Goal: Task Accomplishment & Management: Complete application form

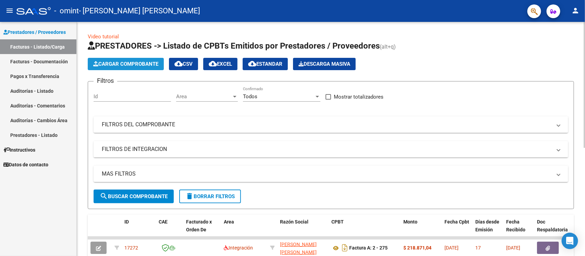
click at [131, 61] on span "Cargar Comprobante" at bounding box center [125, 64] width 65 height 6
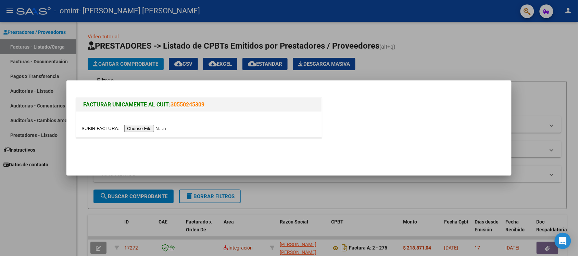
click at [449, 62] on div at bounding box center [289, 128] width 578 height 256
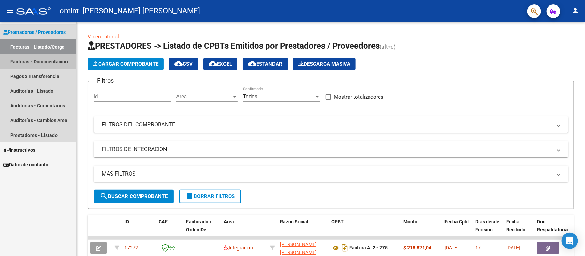
click at [62, 61] on link "Facturas - Documentación" at bounding box center [38, 61] width 76 height 15
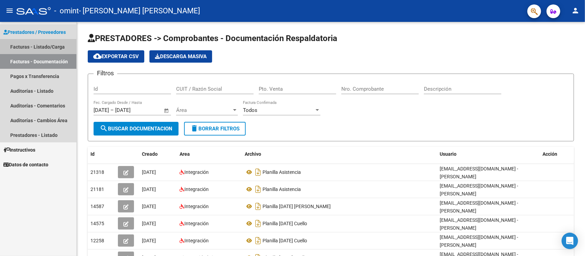
click at [49, 45] on link "Facturas - Listado/Carga" at bounding box center [38, 46] width 76 height 15
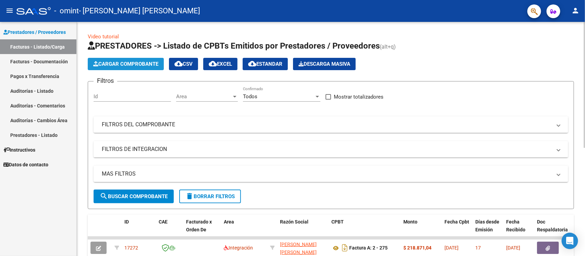
click at [128, 62] on span "Cargar Comprobante" at bounding box center [125, 64] width 65 height 6
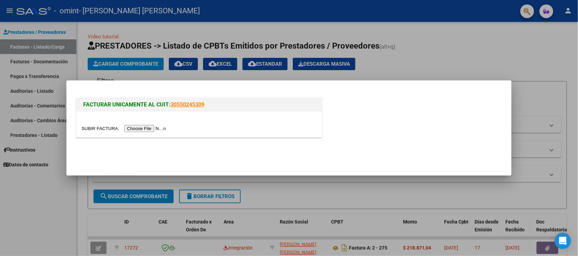
click at [153, 128] on input "file" at bounding box center [125, 128] width 87 height 7
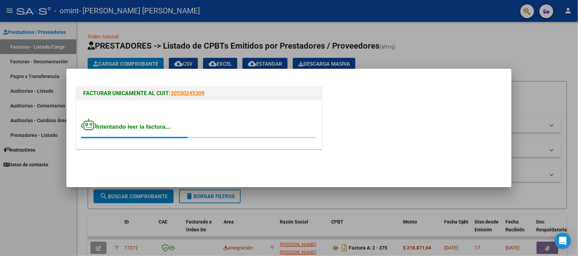
click at [206, 63] on div at bounding box center [289, 128] width 578 height 256
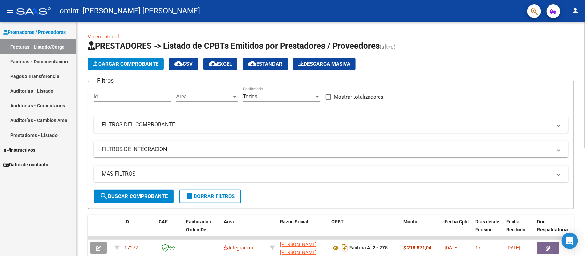
scroll to position [202, 0]
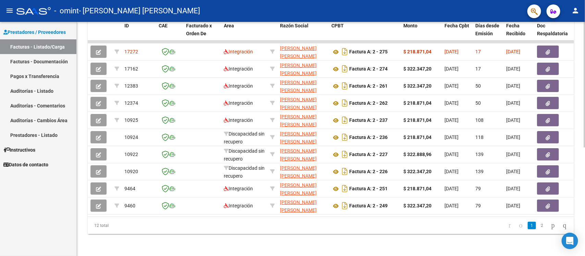
click at [585, 163] on div at bounding box center [585, 139] width 2 height 235
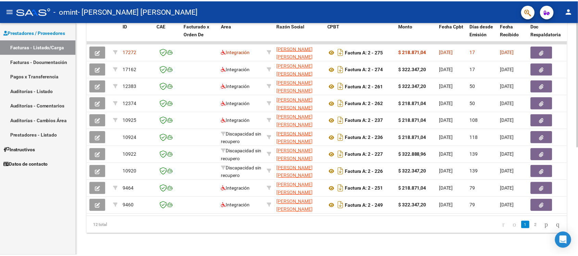
scroll to position [0, 0]
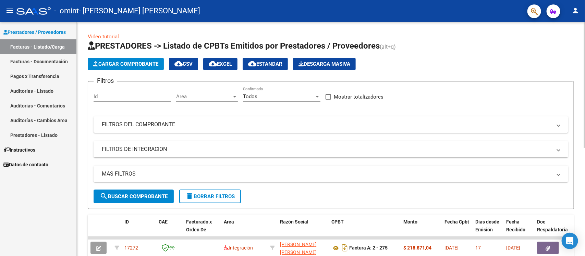
click at [585, 24] on div at bounding box center [585, 139] width 2 height 235
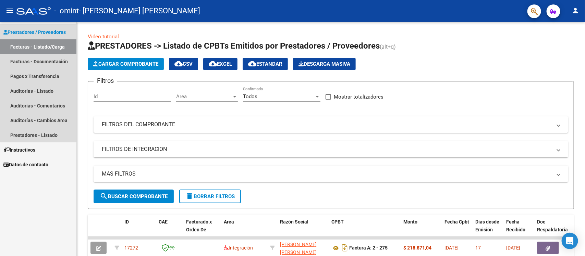
click at [52, 27] on link "Prestadores / Proveedores" at bounding box center [38, 32] width 76 height 15
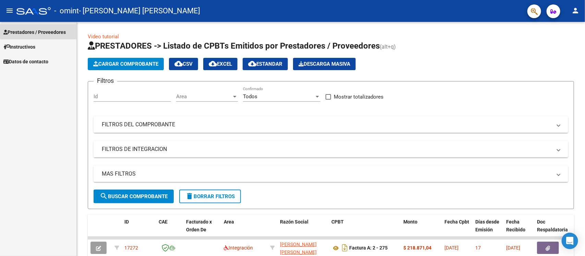
click at [52, 27] on link "Prestadores / Proveedores" at bounding box center [38, 32] width 76 height 15
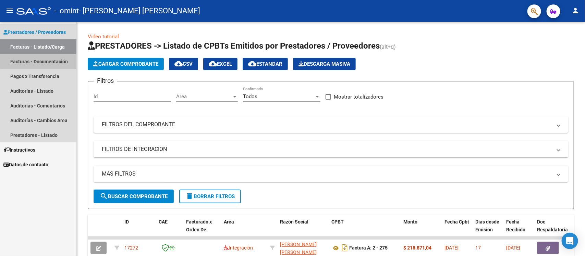
click at [46, 57] on link "Facturas - Documentación" at bounding box center [38, 61] width 76 height 15
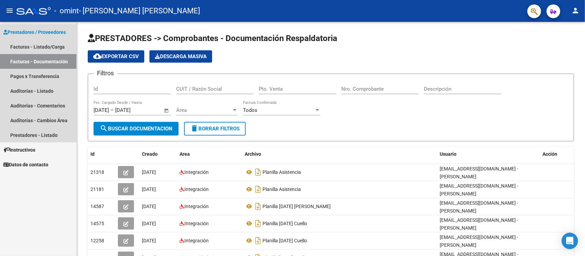
click at [49, 32] on span "Prestadores / Proveedores" at bounding box center [34, 32] width 62 height 8
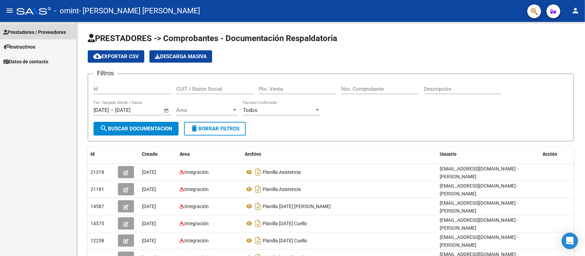
click at [49, 32] on span "Prestadores / Proveedores" at bounding box center [34, 32] width 62 height 8
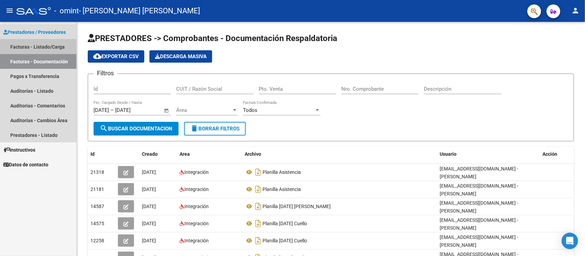
click at [50, 47] on link "Facturas - Listado/Carga" at bounding box center [38, 46] width 76 height 15
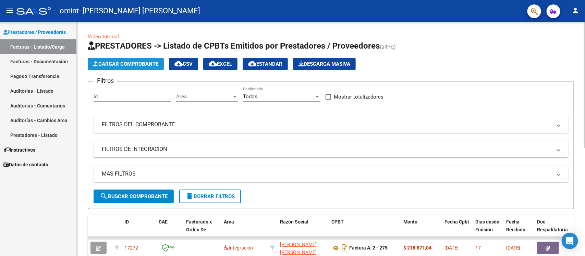
click at [119, 62] on span "Cargar Comprobante" at bounding box center [125, 64] width 65 height 6
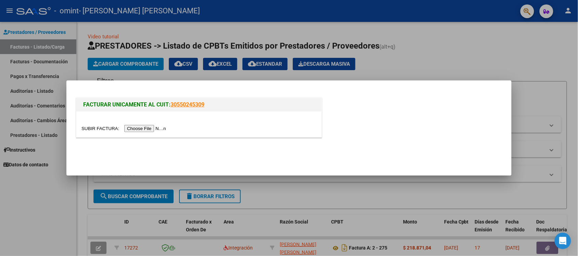
click at [157, 128] on input "file" at bounding box center [125, 128] width 87 height 7
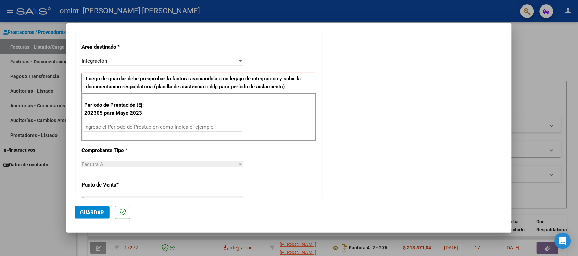
scroll to position [154, 0]
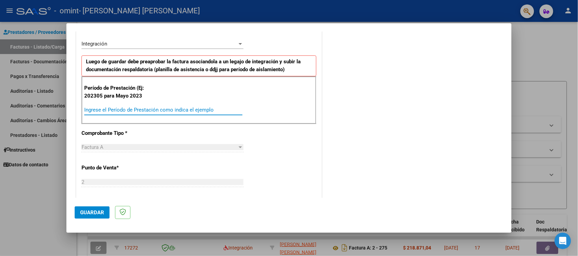
click at [179, 108] on input "Ingrese el Período de Prestación como indica el ejemplo" at bounding box center [163, 110] width 158 height 6
type input "202502"
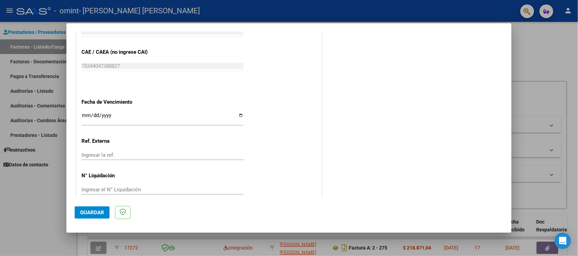
scroll to position [424, 0]
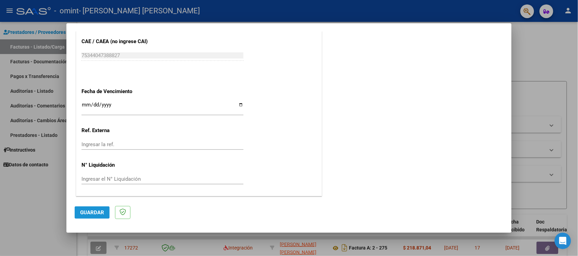
click at [87, 213] on span "Guardar" at bounding box center [92, 213] width 24 height 6
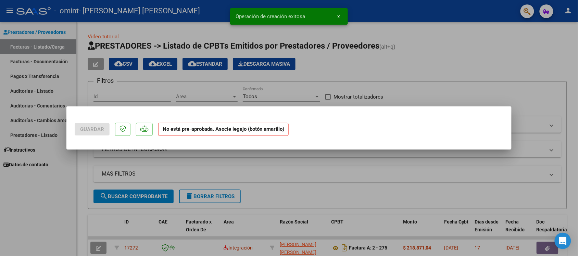
scroll to position [0, 0]
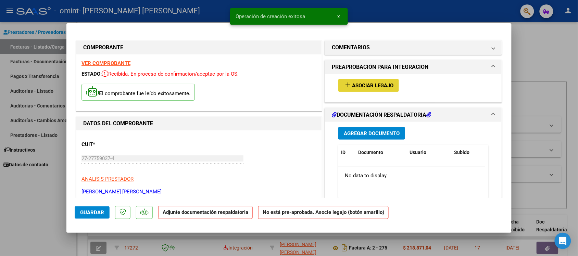
click at [372, 86] on span "Asociar Legajo" at bounding box center [372, 86] width 41 height 6
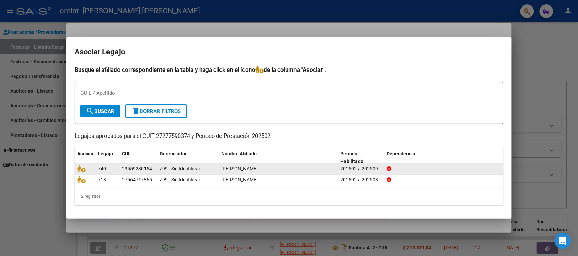
click at [258, 168] on span "[PERSON_NAME]" at bounding box center [239, 168] width 37 height 5
click at [84, 170] on icon at bounding box center [81, 169] width 8 height 8
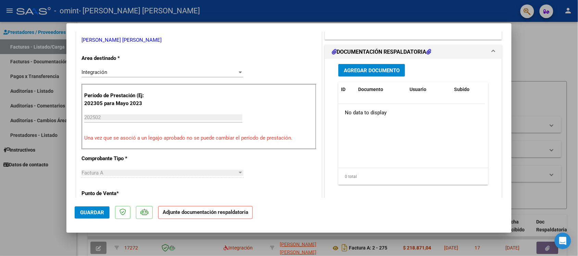
scroll to position [154, 0]
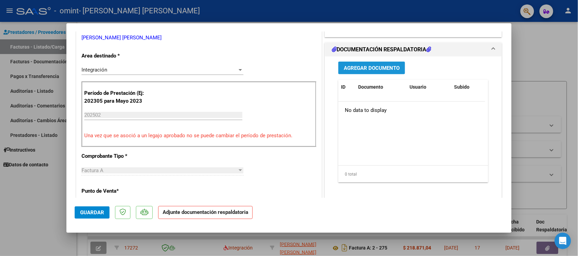
click at [376, 66] on span "Agregar Documento" at bounding box center [372, 68] width 56 height 6
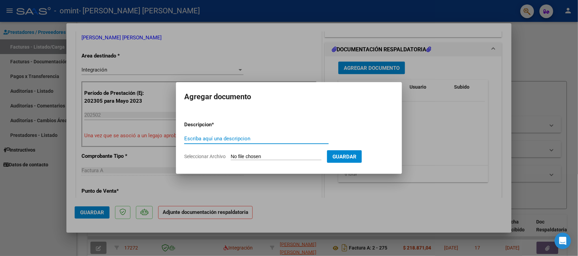
click at [309, 137] on input "Escriba aquí una descripcion" at bounding box center [256, 139] width 145 height 6
type input "PLANILLA [DATE] [PERSON_NAME]"
click at [277, 157] on input "Seleccionar Archivo" at bounding box center [276, 157] width 91 height 7
type input "C:\fakepath\Planilla [DATE] [PERSON_NAME].pdf"
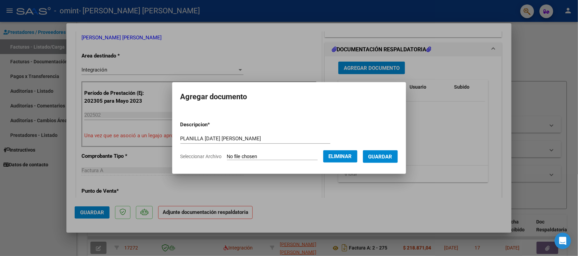
click at [378, 156] on span "Guardar" at bounding box center [381, 157] width 24 height 6
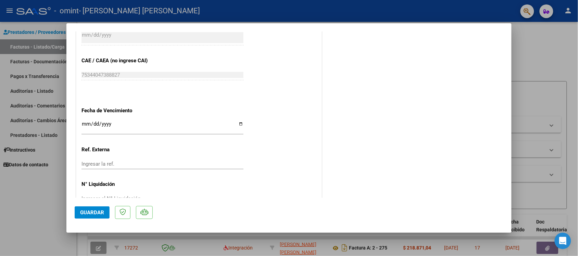
scroll to position [447, 0]
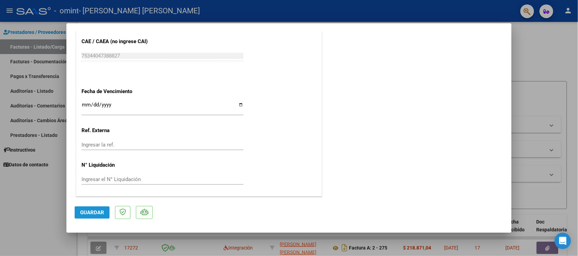
click at [94, 211] on span "Guardar" at bounding box center [92, 213] width 24 height 6
click at [91, 213] on span "Guardar" at bounding box center [92, 213] width 24 height 6
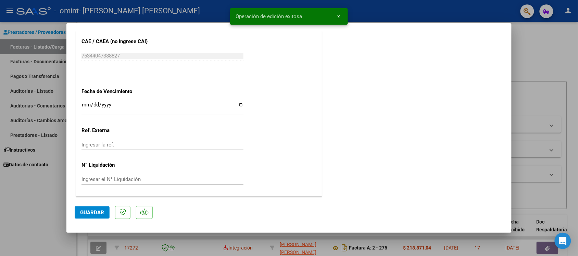
type input "$ 0,00"
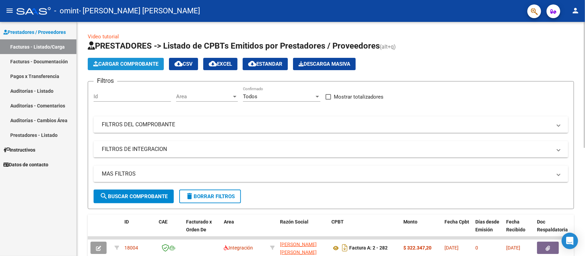
click at [155, 63] on span "Cargar Comprobante" at bounding box center [125, 64] width 65 height 6
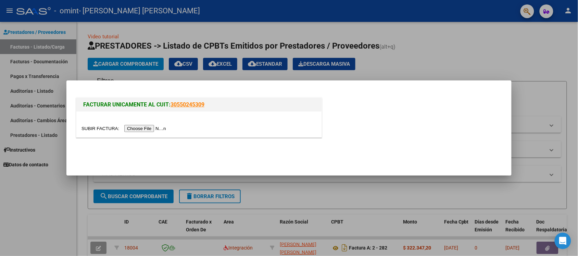
click at [158, 128] on input "file" at bounding box center [125, 128] width 87 height 7
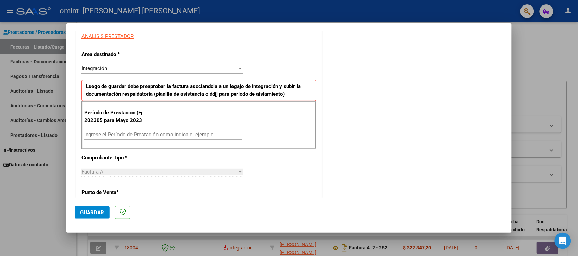
scroll to position [137, 0]
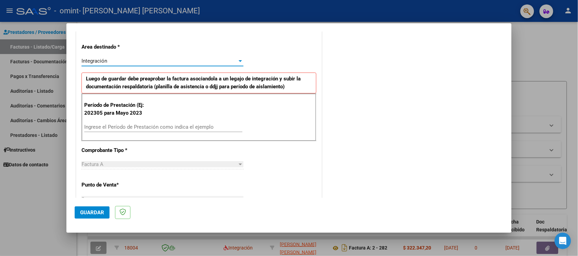
click at [238, 62] on div at bounding box center [240, 60] width 6 height 5
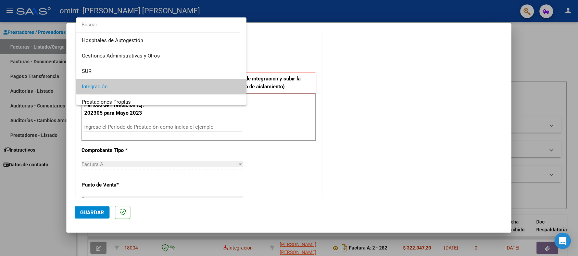
scroll to position [26, 0]
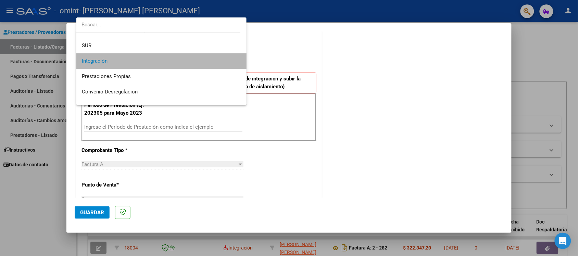
click at [238, 62] on mat-option "Integración" at bounding box center [161, 60] width 171 height 15
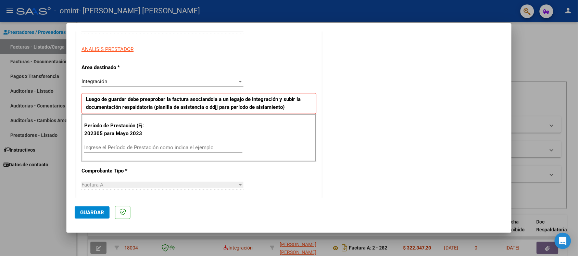
scroll to position [120, 0]
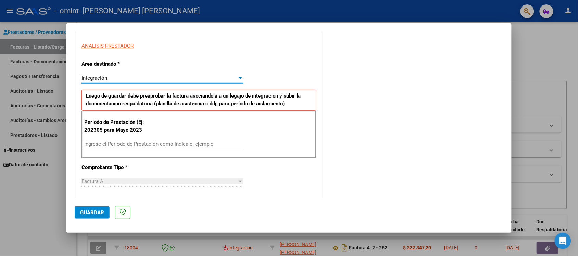
click at [162, 79] on div "Integración" at bounding box center [160, 78] width 156 height 6
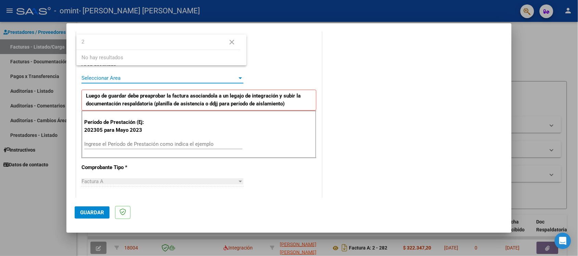
scroll to position [0, 0]
type input "2"
click at [179, 80] on div at bounding box center [289, 128] width 578 height 256
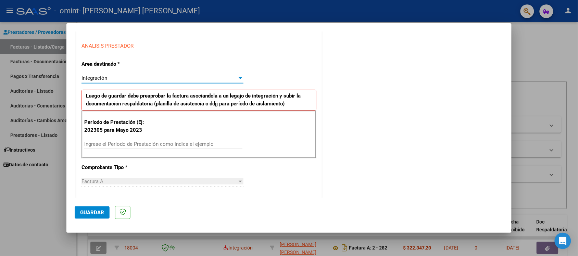
click at [179, 80] on div "Integración" at bounding box center [160, 78] width 156 height 6
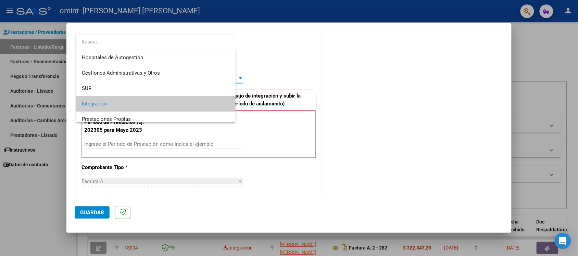
scroll to position [26, 0]
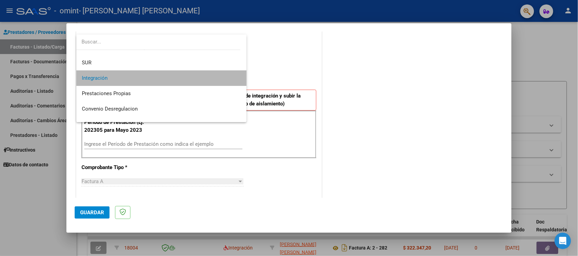
click at [179, 80] on span "Integración" at bounding box center [162, 78] width 160 height 15
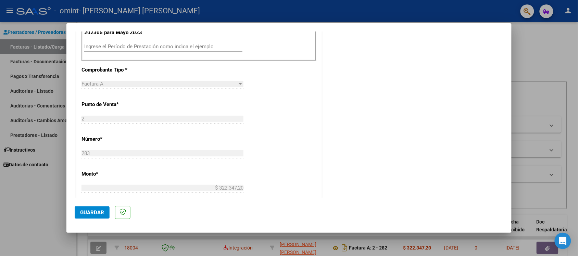
scroll to position [223, 0]
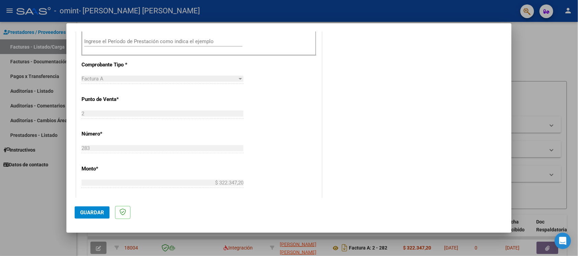
click at [504, 34] on mat-dialog-content "COMPROBANTE VER COMPROBANTE El comprobante fue leído exitosamente. DATOS DEL CO…" at bounding box center [288, 115] width 445 height 167
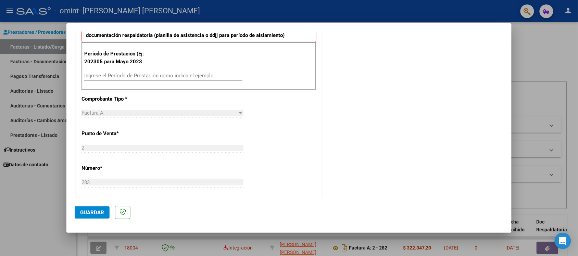
scroll to position [171, 0]
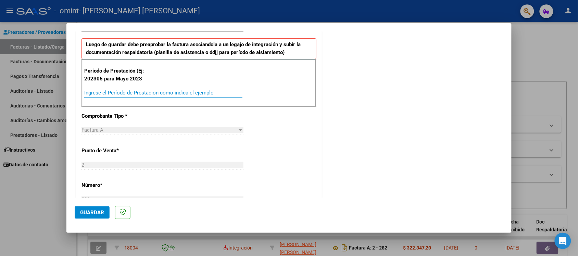
click at [124, 93] on input "Ingrese el Período de Prestación como indica el ejemplo" at bounding box center [163, 93] width 158 height 6
type input "202503"
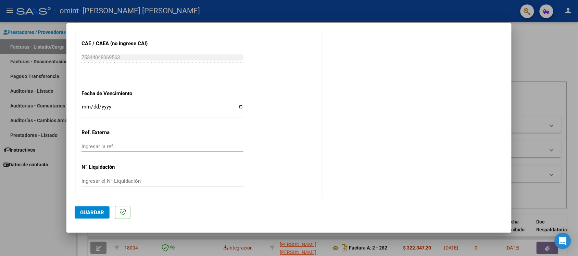
scroll to position [424, 0]
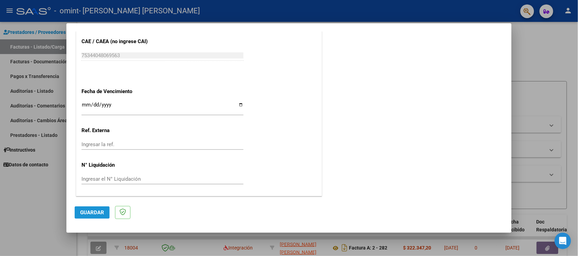
click at [92, 211] on span "Guardar" at bounding box center [92, 213] width 24 height 6
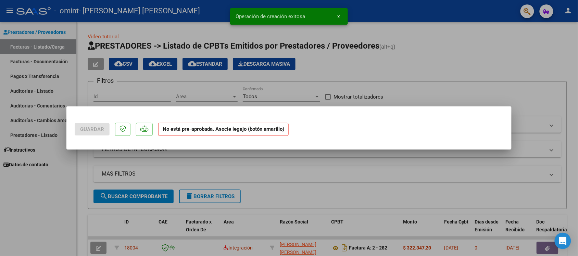
scroll to position [0, 0]
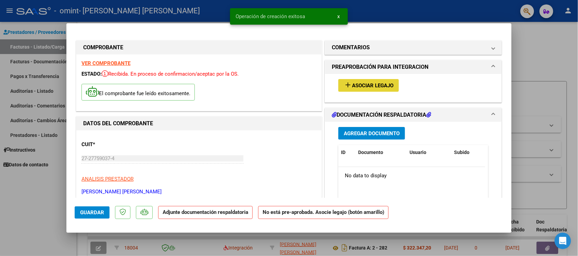
click at [370, 82] on button "add Asociar Legajo" at bounding box center [369, 85] width 61 height 13
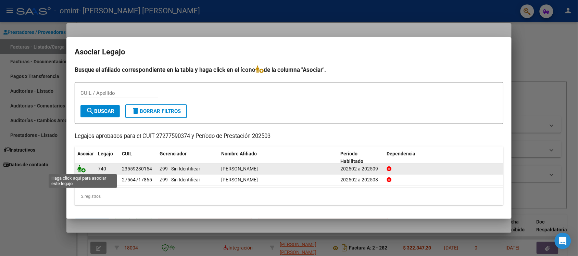
click at [83, 167] on icon at bounding box center [81, 169] width 8 height 8
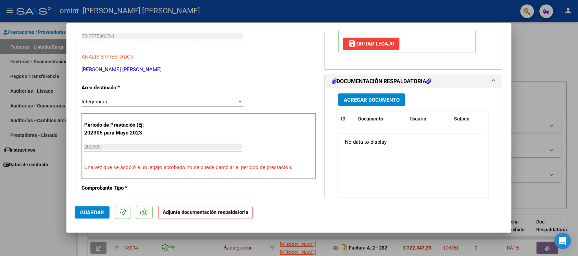
scroll to position [137, 0]
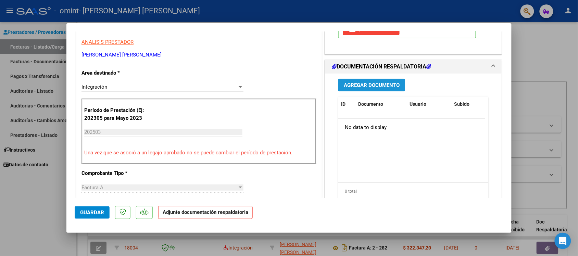
click at [391, 83] on span "Agregar Documento" at bounding box center [372, 85] width 56 height 6
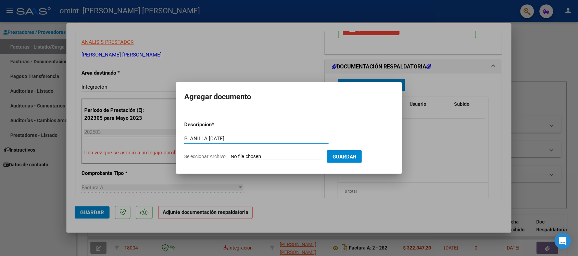
type input "PLANILLA [DATE]"
click at [281, 156] on input "Seleccionar Archivo" at bounding box center [276, 157] width 91 height 7
type input "C:\fakepath\Planilla [DATE] [PERSON_NAME].pdf"
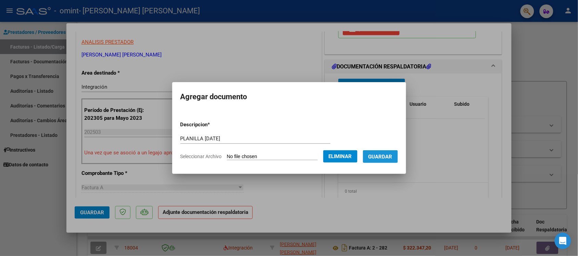
click at [385, 158] on span "Guardar" at bounding box center [381, 157] width 24 height 6
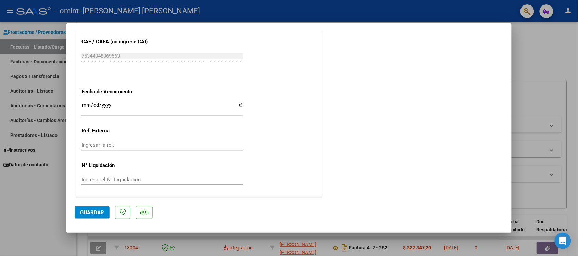
scroll to position [447, 0]
click at [91, 211] on span "Guardar" at bounding box center [92, 213] width 24 height 6
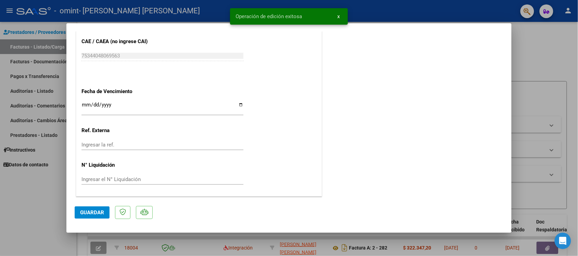
type input "$ 0,00"
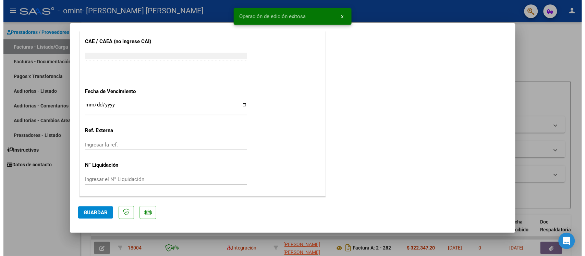
scroll to position [494, 0]
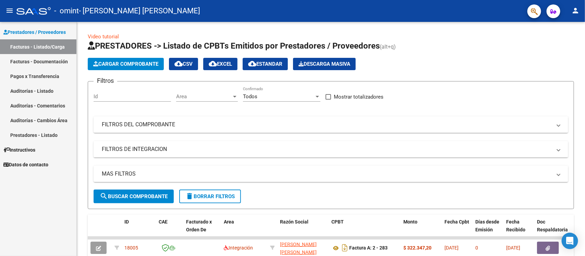
click at [33, 61] on link "Facturas - Documentación" at bounding box center [38, 61] width 76 height 15
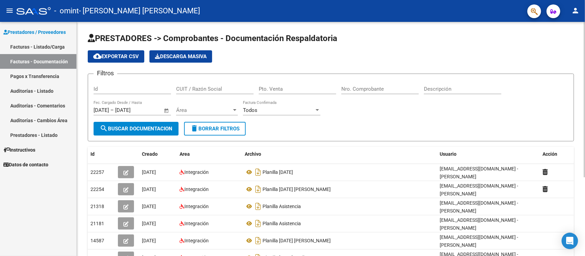
scroll to position [119, 0]
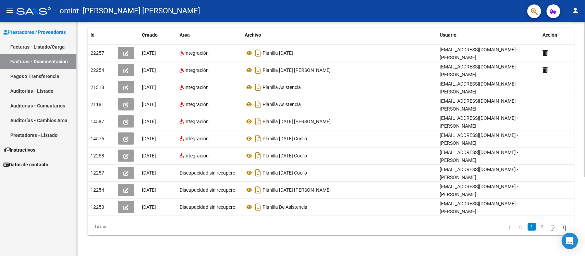
click at [584, 251] on div at bounding box center [585, 139] width 2 height 235
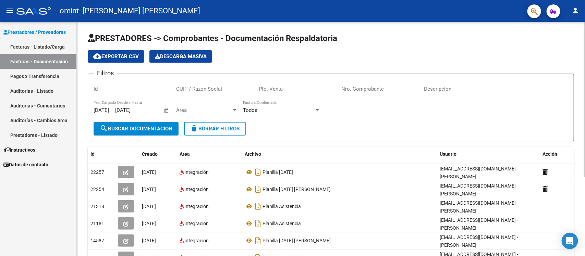
click at [584, 32] on div at bounding box center [585, 139] width 2 height 235
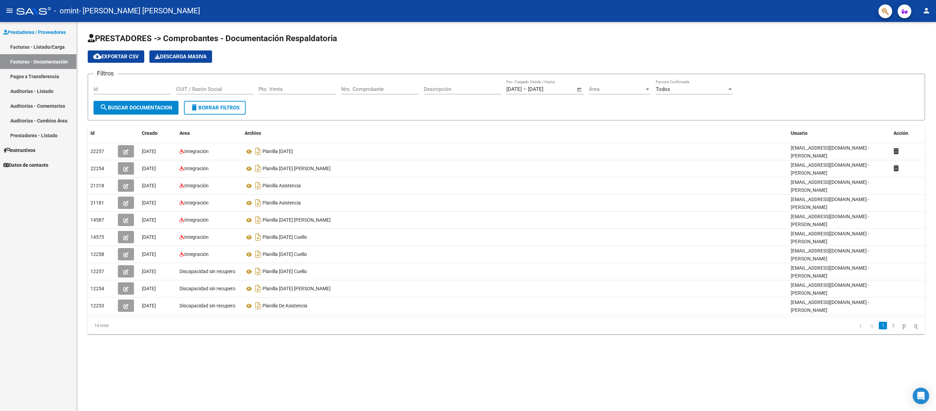
drag, startPoint x: 566, startPoint y: 0, endPoint x: 548, endPoint y: 352, distance: 352.0
click at [548, 256] on div "PRESTADORES -> Comprobantes - Documentación Respaldatoria cloud_download Export…" at bounding box center [506, 189] width 859 height 334
click at [585, 256] on icon "go to next page" at bounding box center [904, 325] width 5 height 8
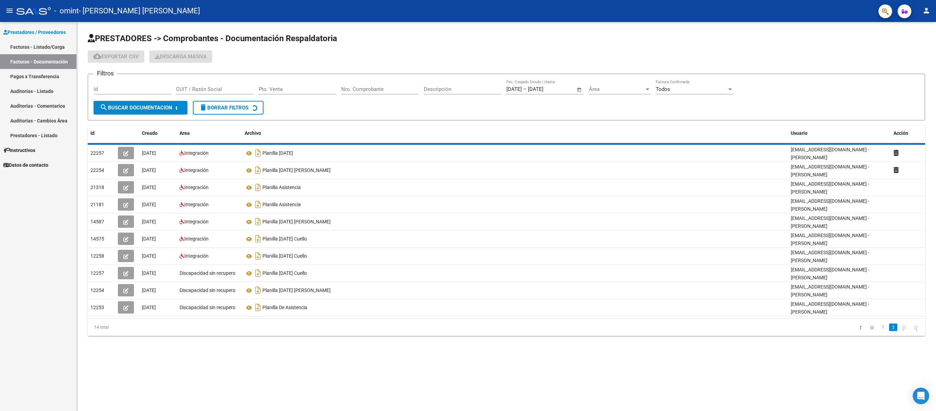
click at [585, 256] on mat-sidenav-content "PRESTADORES -> Comprobantes - Documentación Respaldatoria cloud_download Export…" at bounding box center [506, 216] width 859 height 389
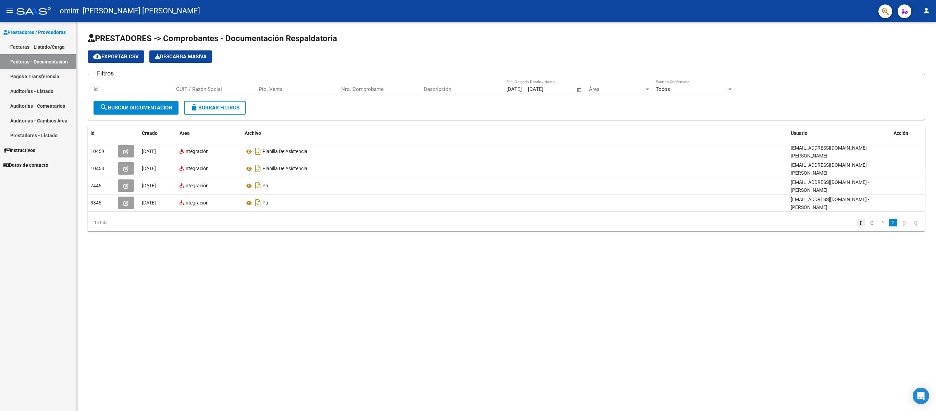
click at [585, 223] on icon "go to first page" at bounding box center [861, 222] width 4 height 8
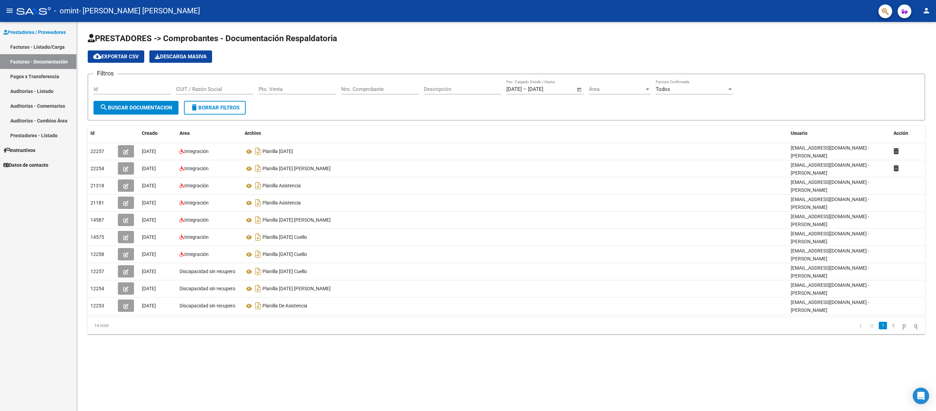
click at [585, 223] on div "[EMAIL_ADDRESS][DOMAIN_NAME] - [PERSON_NAME]" at bounding box center [839, 219] width 97 height 14
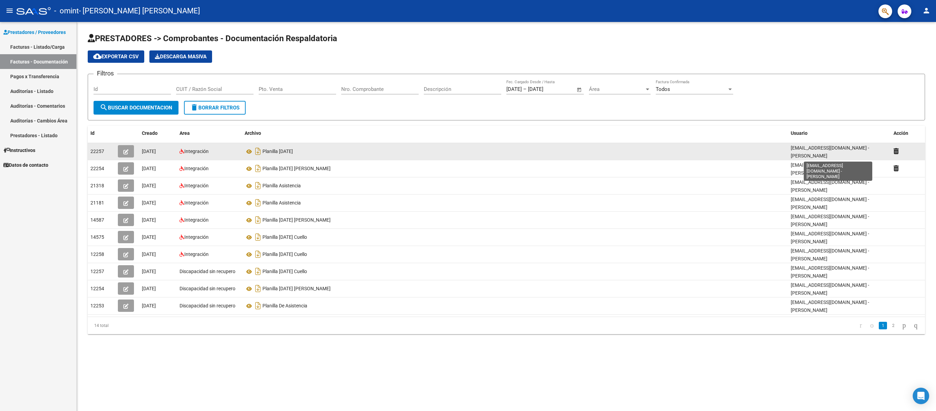
click at [585, 149] on span "[EMAIL_ADDRESS][DOMAIN_NAME] - [PERSON_NAME]" at bounding box center [830, 151] width 78 height 13
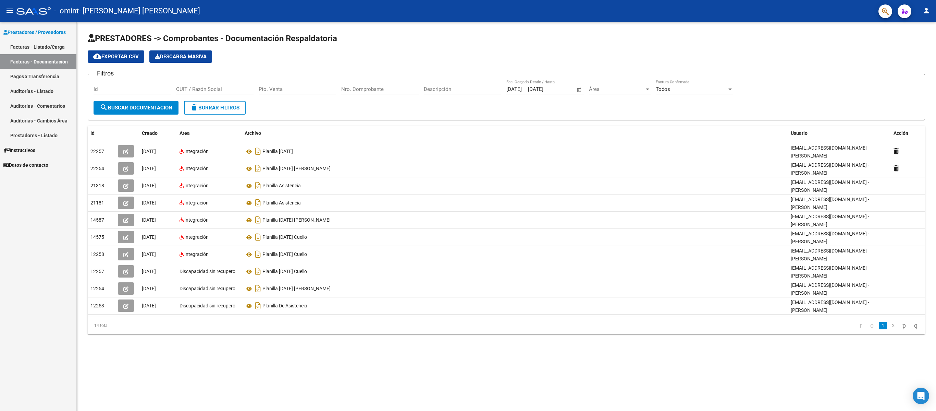
click at [585, 256] on div "PRESTADORES -> Comprobantes - Documentación Respaldatoria cloud_download Export…" at bounding box center [506, 189] width 859 height 334
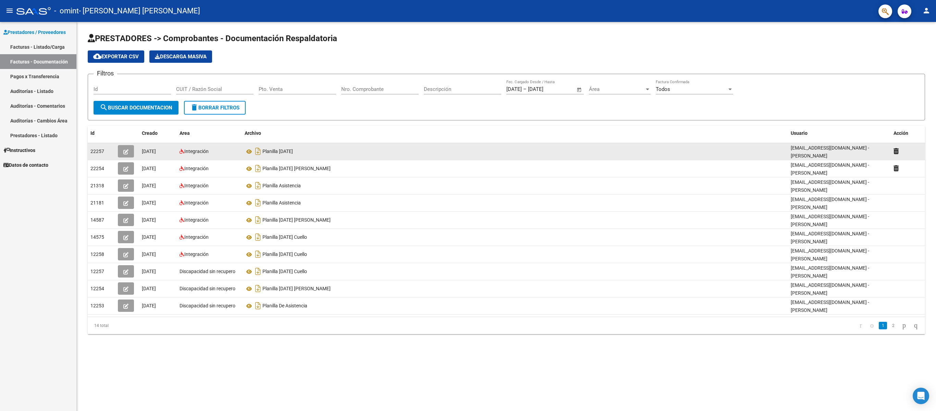
click at [585, 157] on div "[EMAIL_ADDRESS][DOMAIN_NAME] - [PERSON_NAME]" at bounding box center [839, 151] width 97 height 14
click at [585, 149] on div at bounding box center [908, 151] width 29 height 8
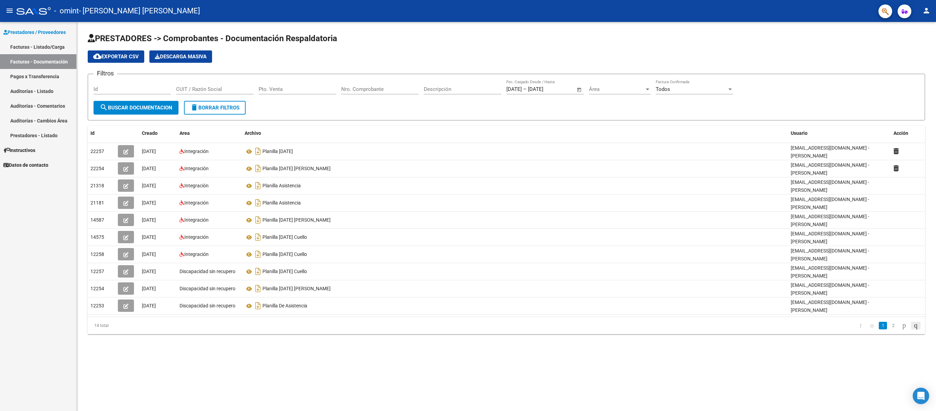
click at [585, 256] on icon "go to last page" at bounding box center [915, 325] width 5 height 8
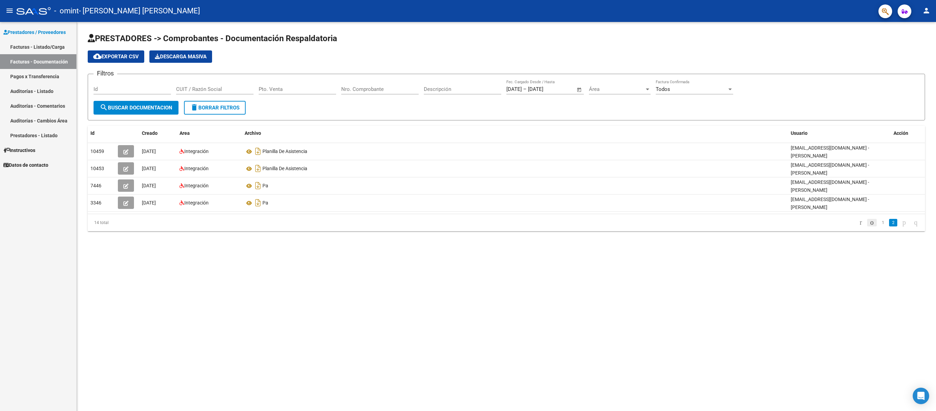
click at [585, 221] on icon "go to previous page" at bounding box center [871, 222] width 5 height 8
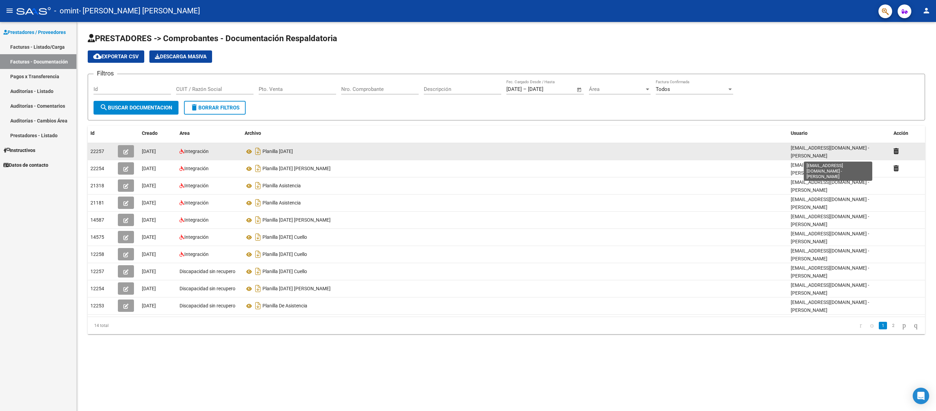
click at [585, 149] on span "[EMAIL_ADDRESS][DOMAIN_NAME] - [PERSON_NAME]" at bounding box center [830, 151] width 78 height 13
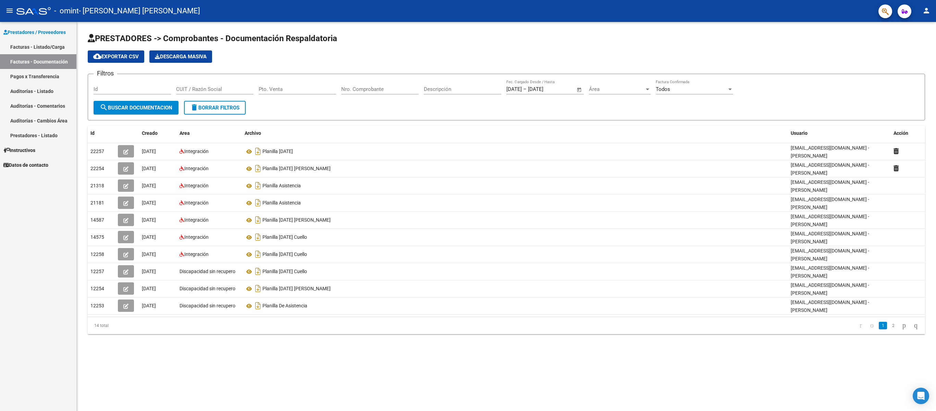
drag, startPoint x: 877, startPoint y: 351, endPoint x: 879, endPoint y: 356, distance: 5.7
click at [585, 256] on mat-sidenav-content "PRESTADORES -> Comprobantes - Documentación Respaldatoria cloud_download Export…" at bounding box center [506, 216] width 859 height 389
click at [585, 256] on div "PRESTADORES -> Comprobantes - Documentación Respaldatoria cloud_download Export…" at bounding box center [506, 189] width 859 height 334
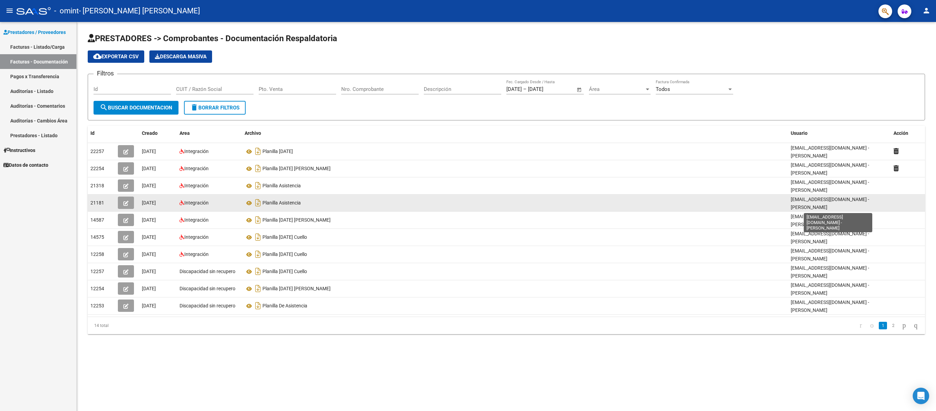
click at [585, 196] on span "[EMAIL_ADDRESS][DOMAIN_NAME] - [PERSON_NAME]" at bounding box center [830, 202] width 78 height 13
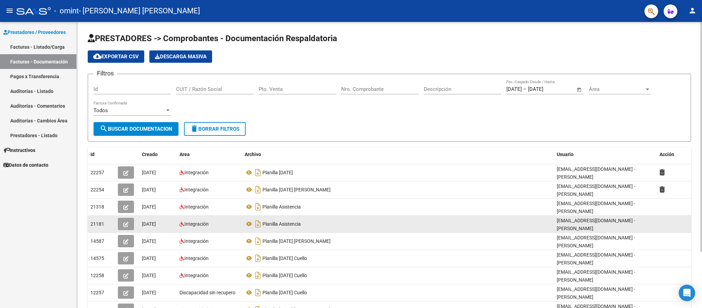
drag, startPoint x: 866, startPoint y: 2, endPoint x: 423, endPoint y: 217, distance: 492.2
click at [423, 217] on datatable-body-cell "Planilla Asistencia" at bounding box center [398, 224] width 312 height 17
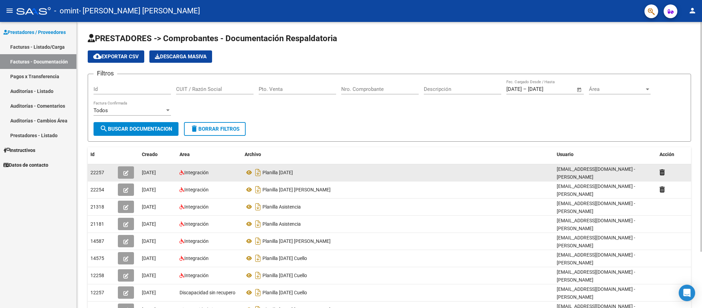
click at [431, 176] on div "Planilla [DATE]" at bounding box center [398, 172] width 307 height 11
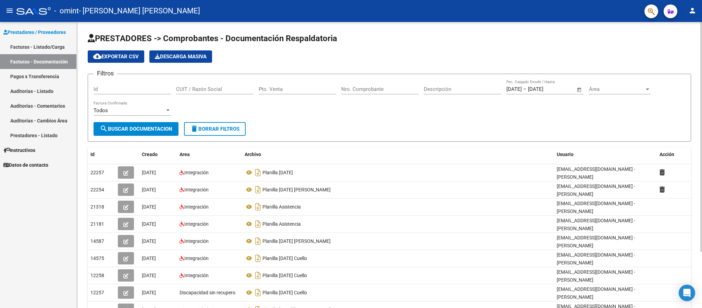
click at [585, 92] on span "Área" at bounding box center [617, 89] width 56 height 6
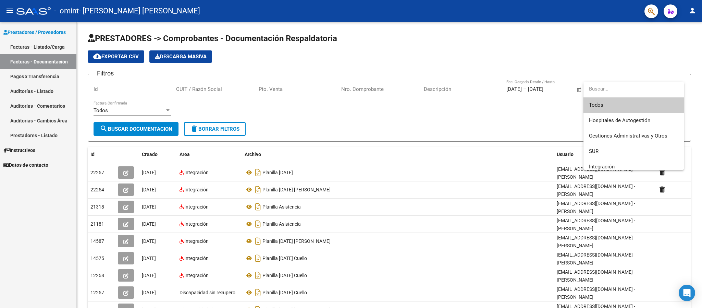
click at [567, 89] on div at bounding box center [351, 154] width 702 height 308
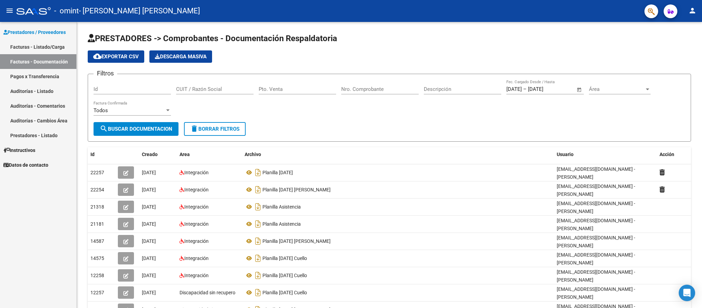
scroll to position [70, 0]
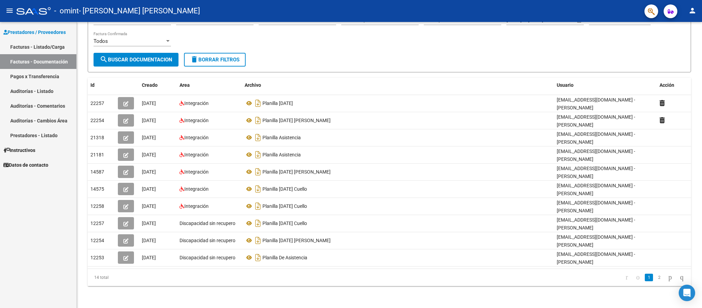
click at [585, 256] on div at bounding box center [701, 165] width 2 height 286
click at [585, 256] on icon "go to next page" at bounding box center [670, 277] width 5 height 8
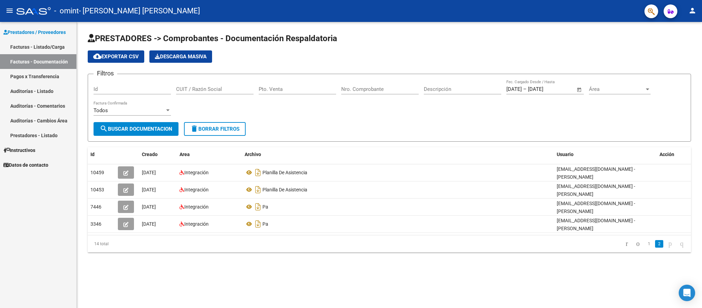
scroll to position [0, 0]
click at [585, 256] on mat-sidenav-content "PRESTADORES -> Comprobantes - Documentación Respaldatoria cloud_download Export…" at bounding box center [389, 165] width 625 height 286
click at [585, 242] on icon "go to previous page" at bounding box center [637, 243] width 5 height 8
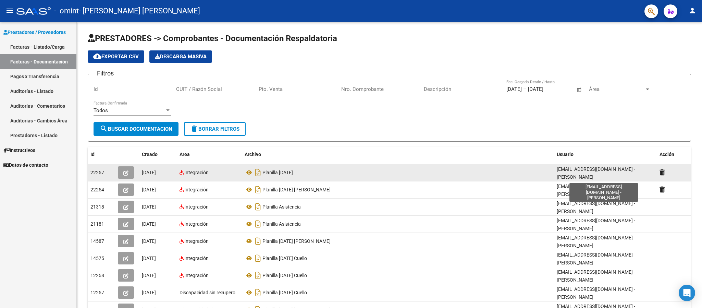
click at [569, 171] on span "[EMAIL_ADDRESS][DOMAIN_NAME] - [PERSON_NAME]" at bounding box center [596, 172] width 78 height 13
click at [505, 174] on div "Planilla [DATE]" at bounding box center [398, 172] width 307 height 11
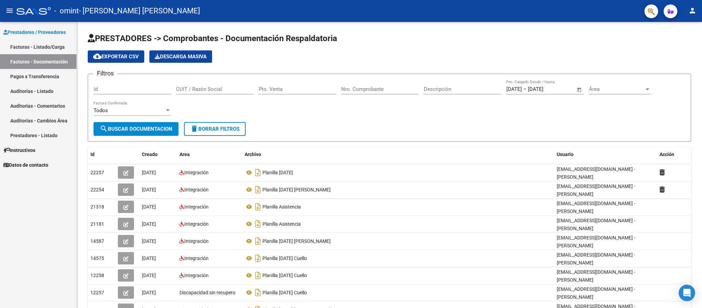
scroll to position [70, 0]
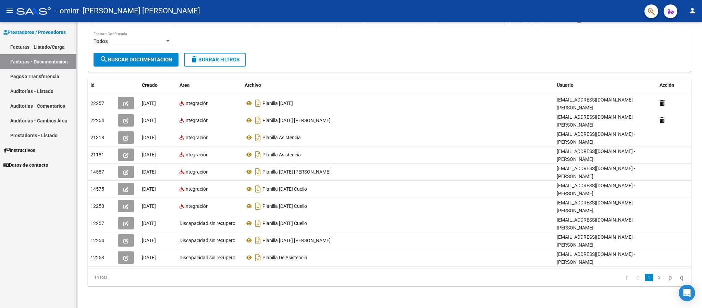
click at [585, 256] on div at bounding box center [701, 165] width 2 height 286
click at [585, 256] on div at bounding box center [701, 193] width 2 height 230
